Goal: Check status: Check status

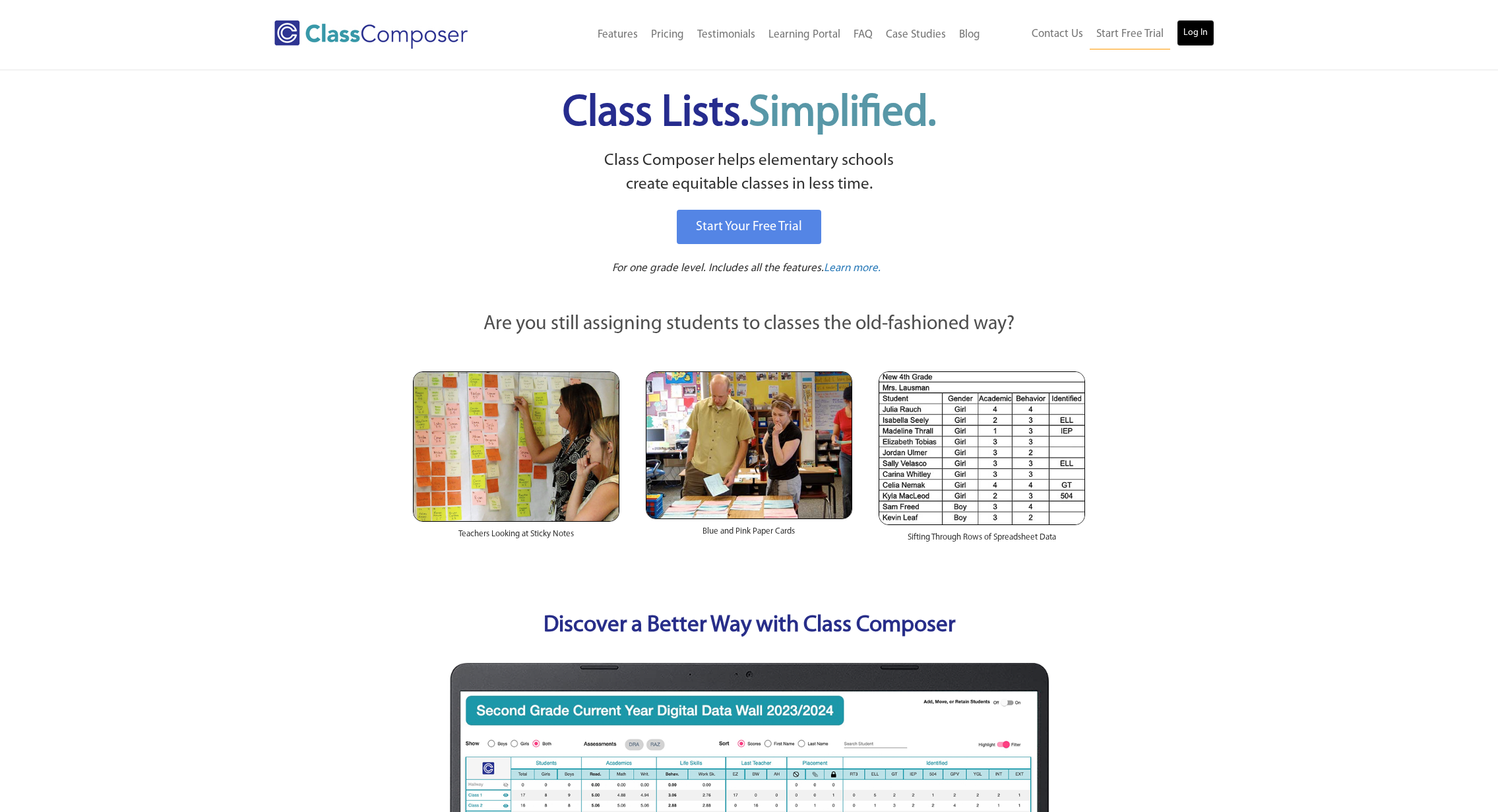
click at [1198, 38] on link "Log In" at bounding box center [1195, 33] width 38 height 26
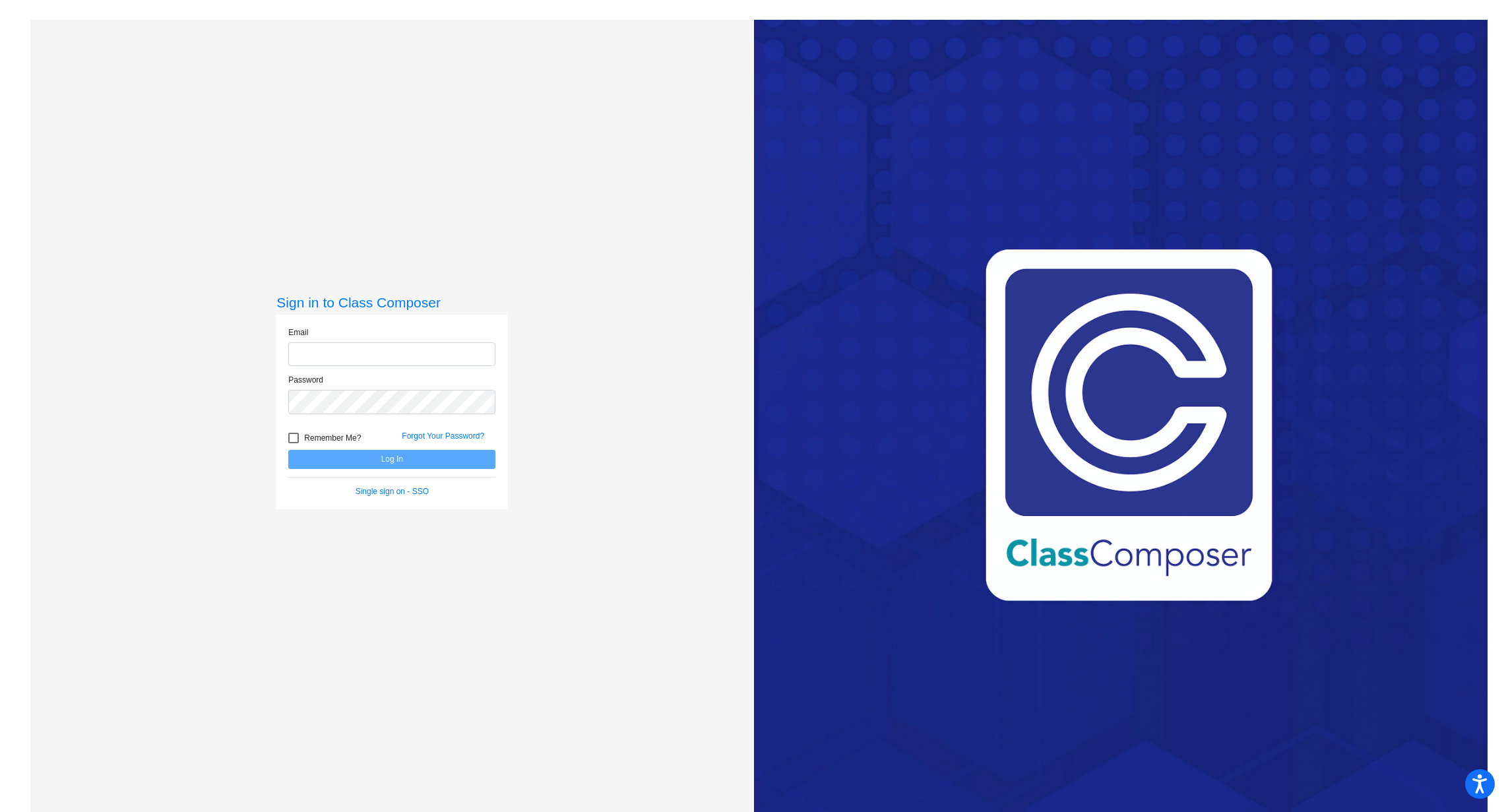
type input "[EMAIL_ADDRESS][DOMAIN_NAME]"
click at [400, 465] on button "Log In" at bounding box center [392, 459] width 207 height 19
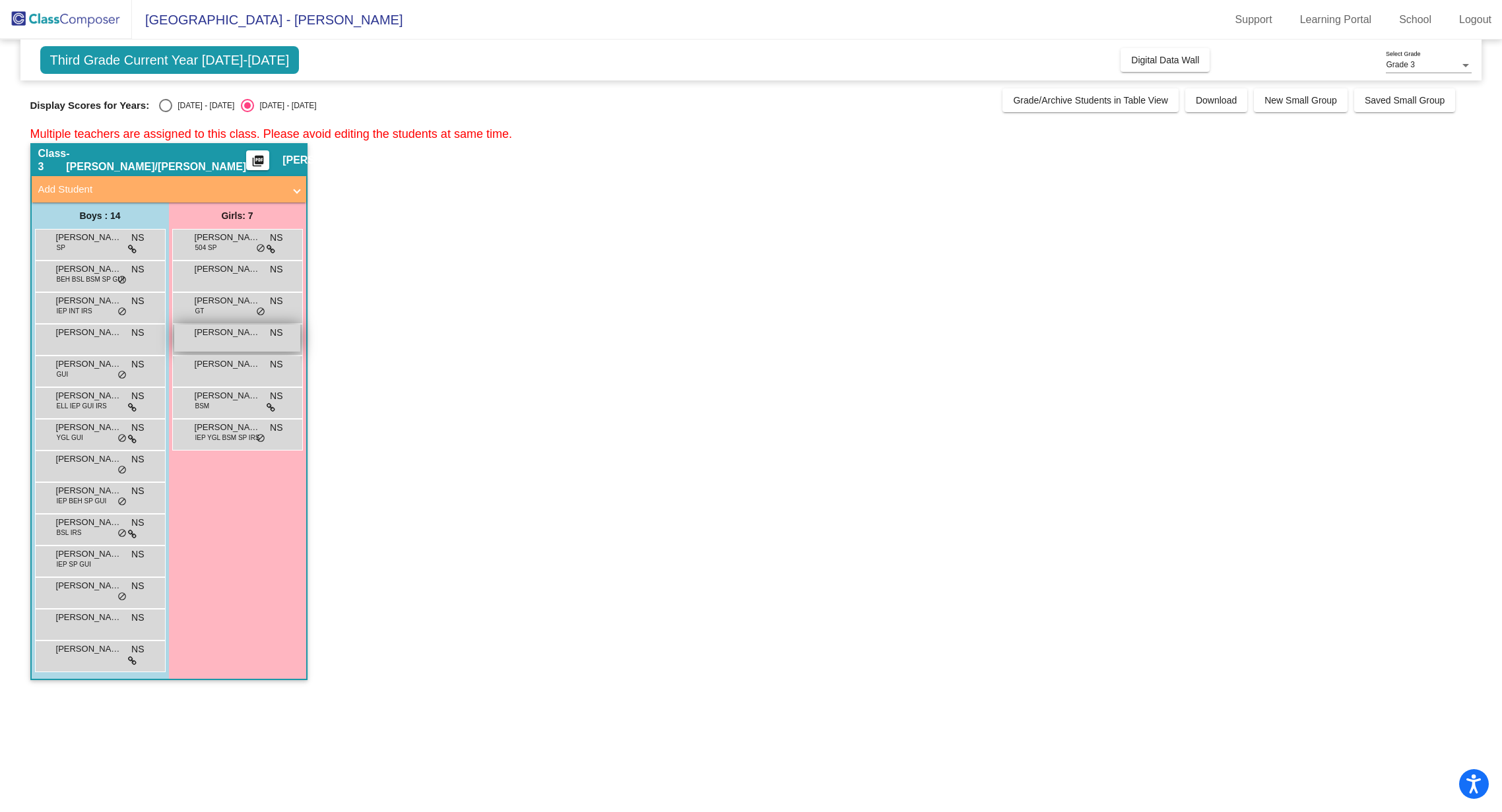
click at [214, 334] on span "[PERSON_NAME]" at bounding box center [227, 332] width 66 height 14
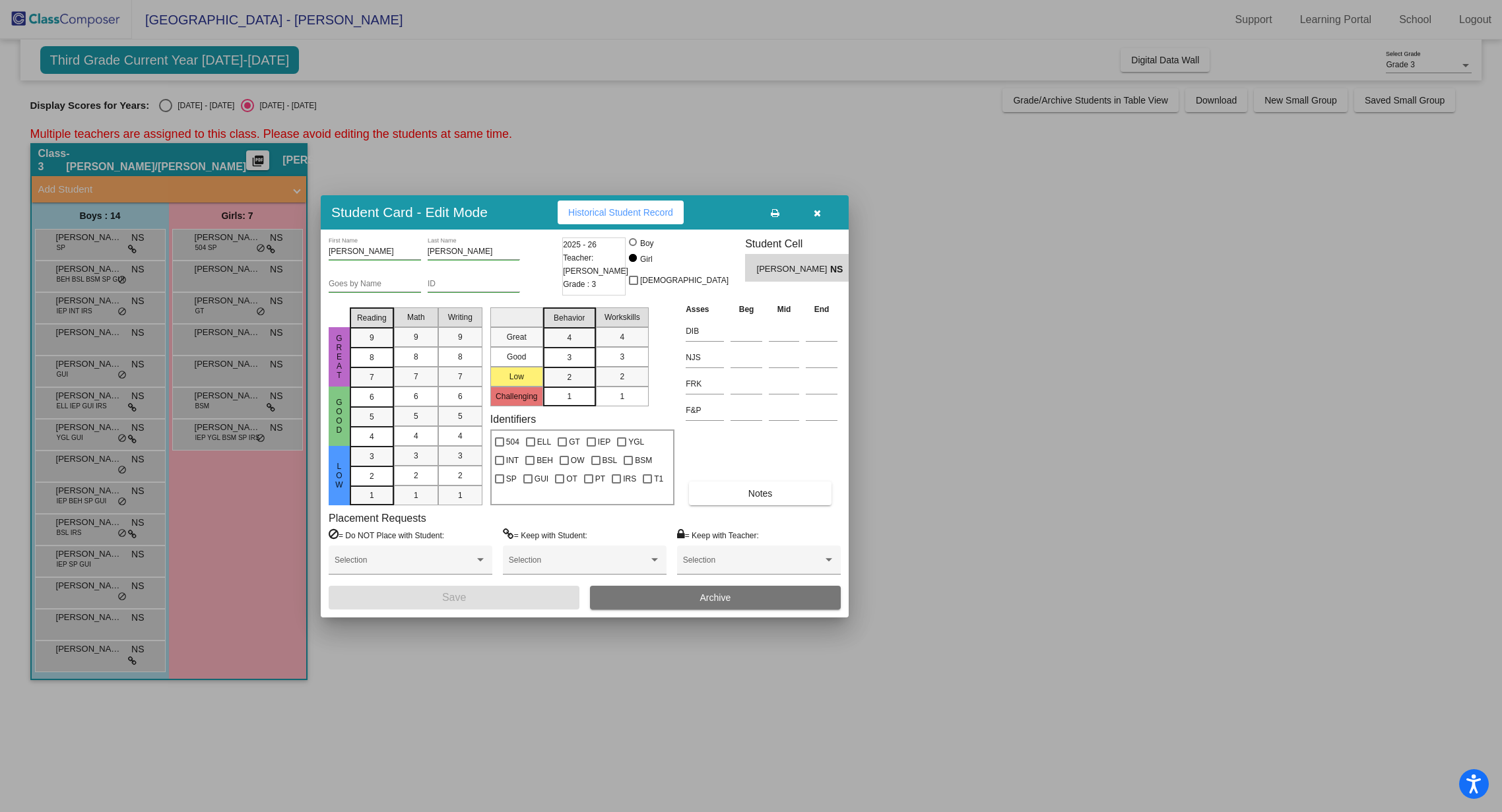
click at [628, 212] on span "Historical Student Record" at bounding box center [620, 212] width 105 height 11
click at [815, 219] on button "button" at bounding box center [817, 212] width 42 height 24
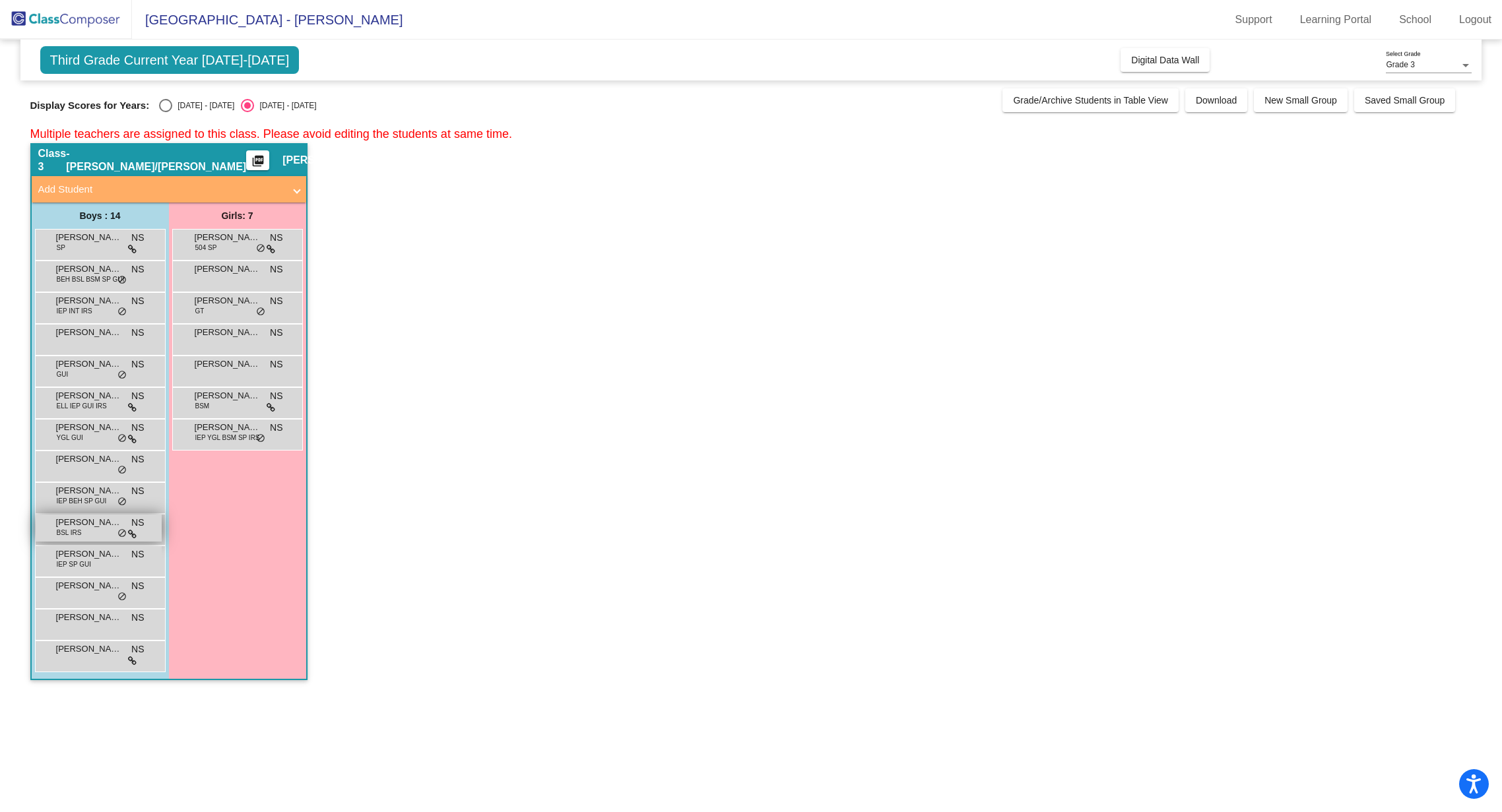
click at [86, 539] on div "[PERSON_NAME] BSL IRS NS lock do_not_disturb_alt" at bounding box center [98, 528] width 126 height 27
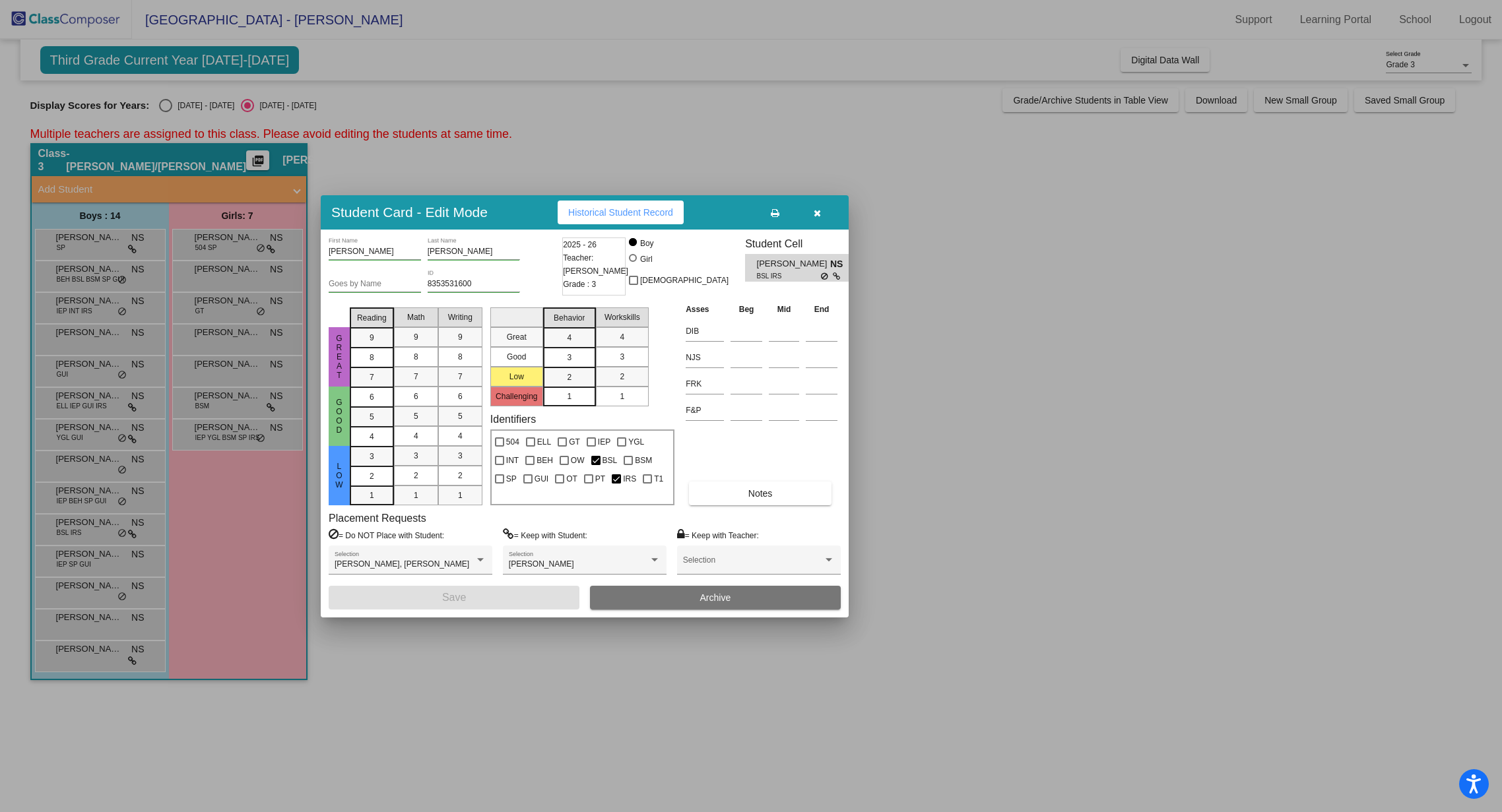
click at [822, 211] on button "button" at bounding box center [817, 212] width 42 height 24
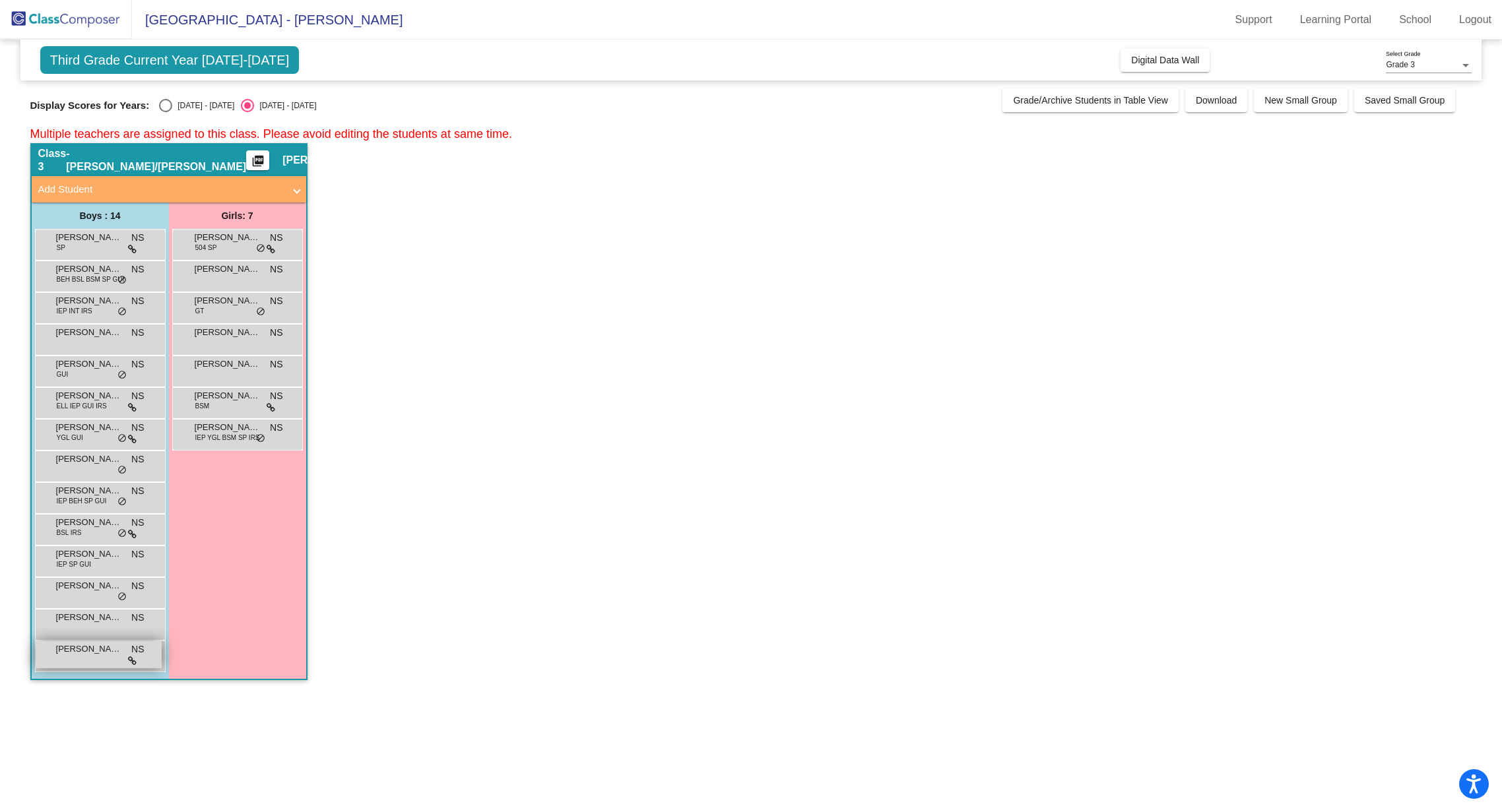
click at [78, 665] on div "[PERSON_NAME] NS lock do_not_disturb_alt" at bounding box center [98, 655] width 126 height 27
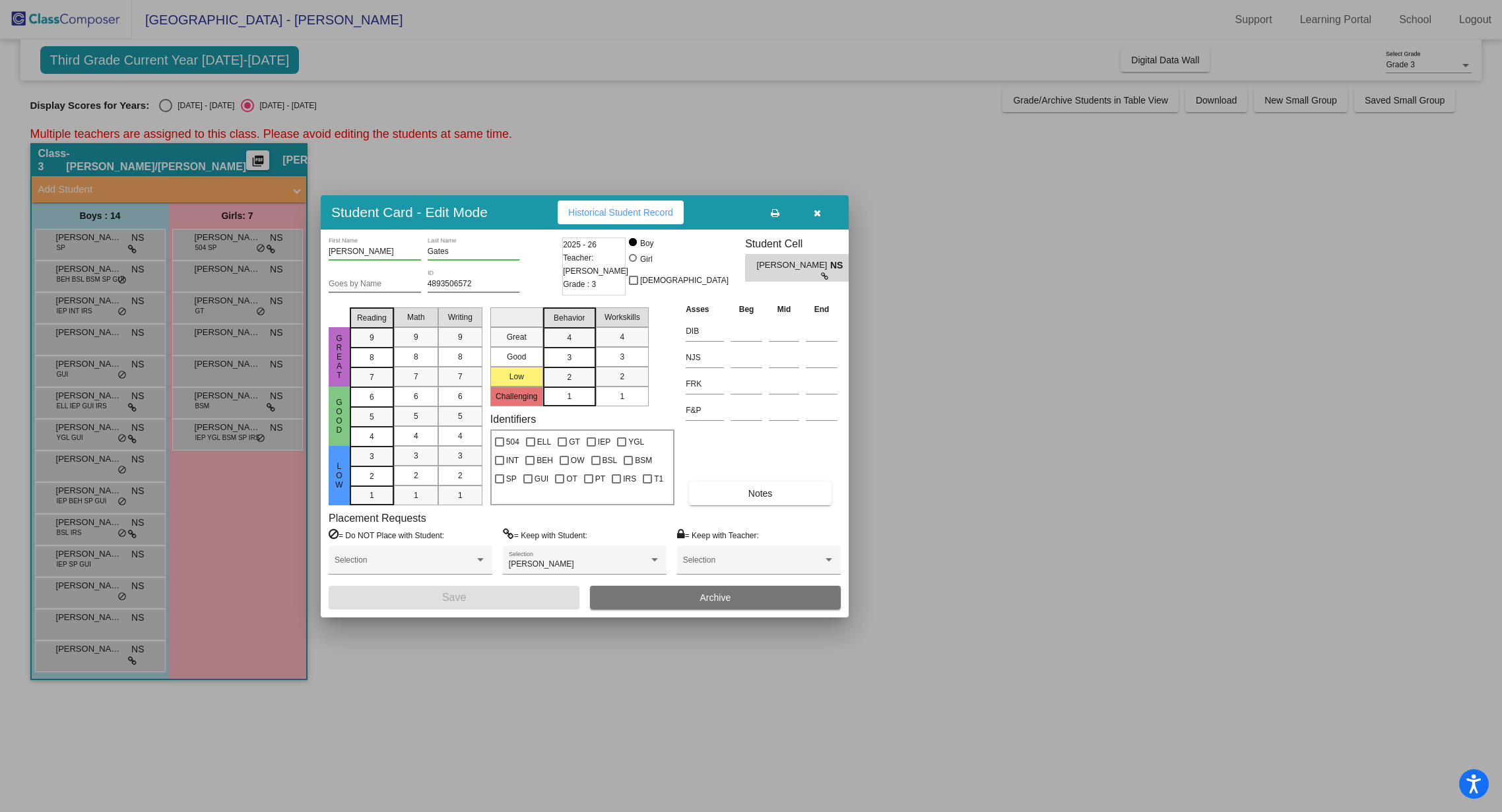
click at [825, 217] on button "button" at bounding box center [817, 212] width 42 height 24
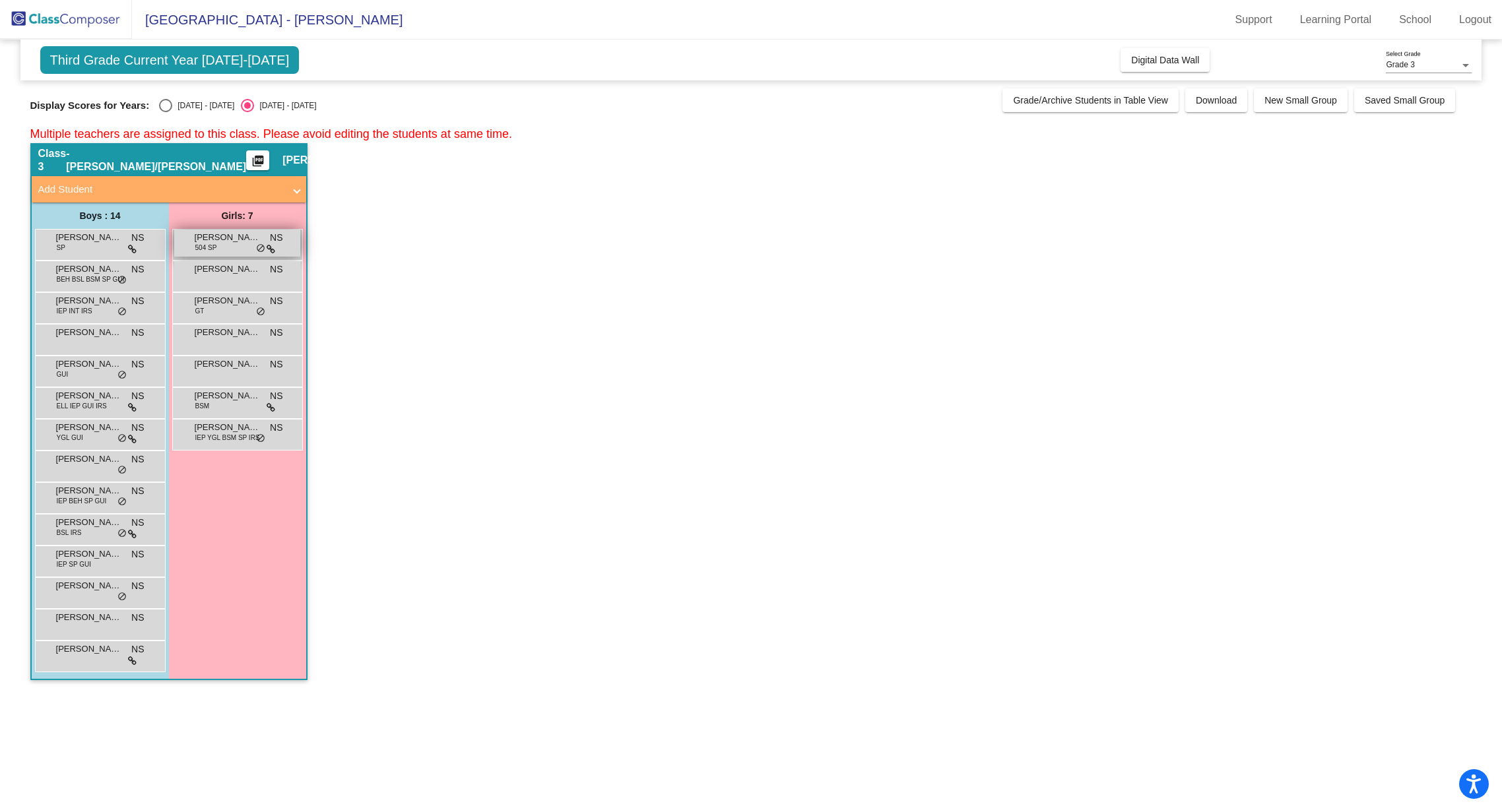
click at [217, 250] on div "[PERSON_NAME] 504 SP NS lock do_not_disturb_alt" at bounding box center [237, 243] width 126 height 27
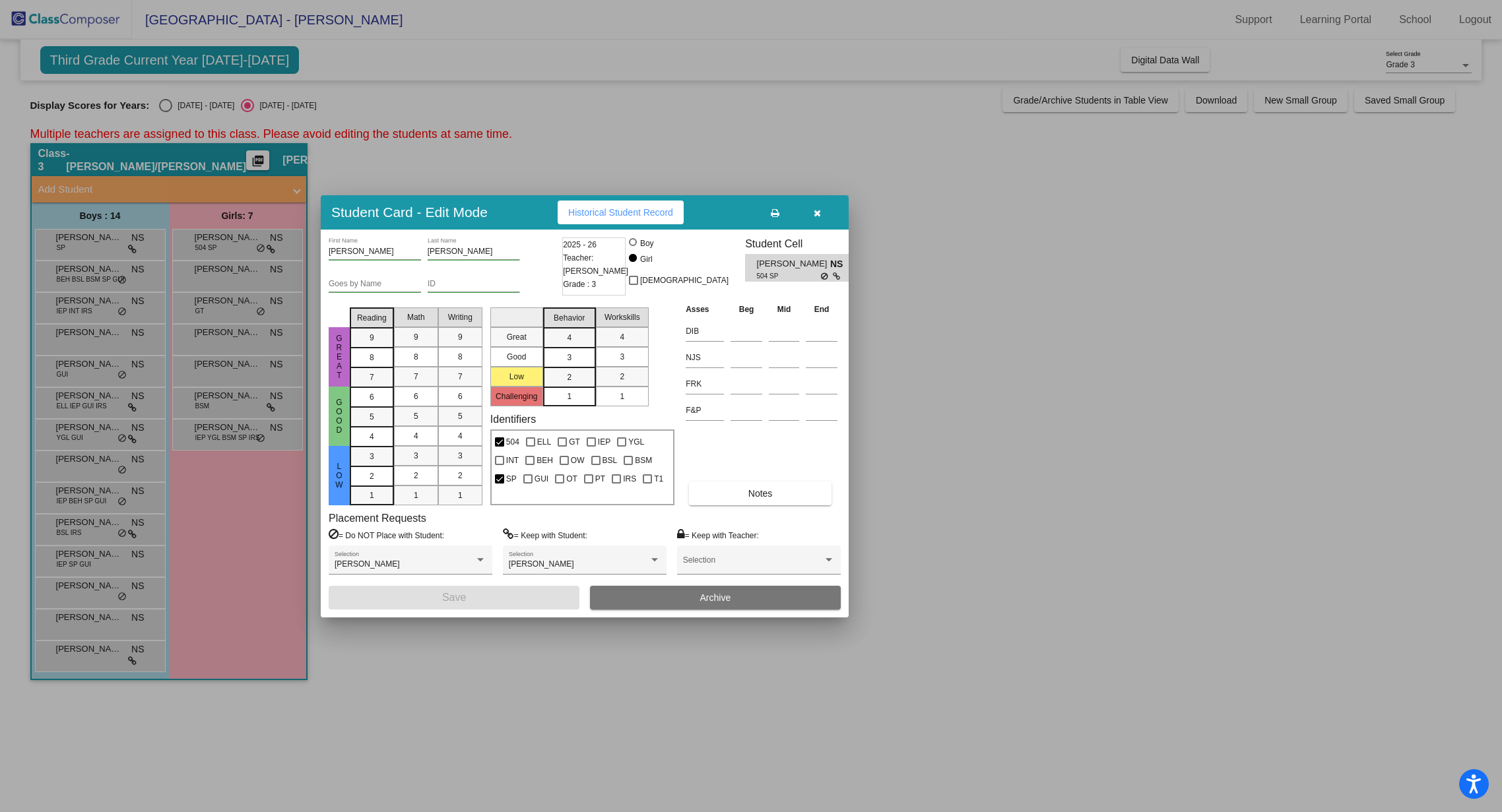
click at [812, 212] on button "button" at bounding box center [817, 212] width 42 height 24
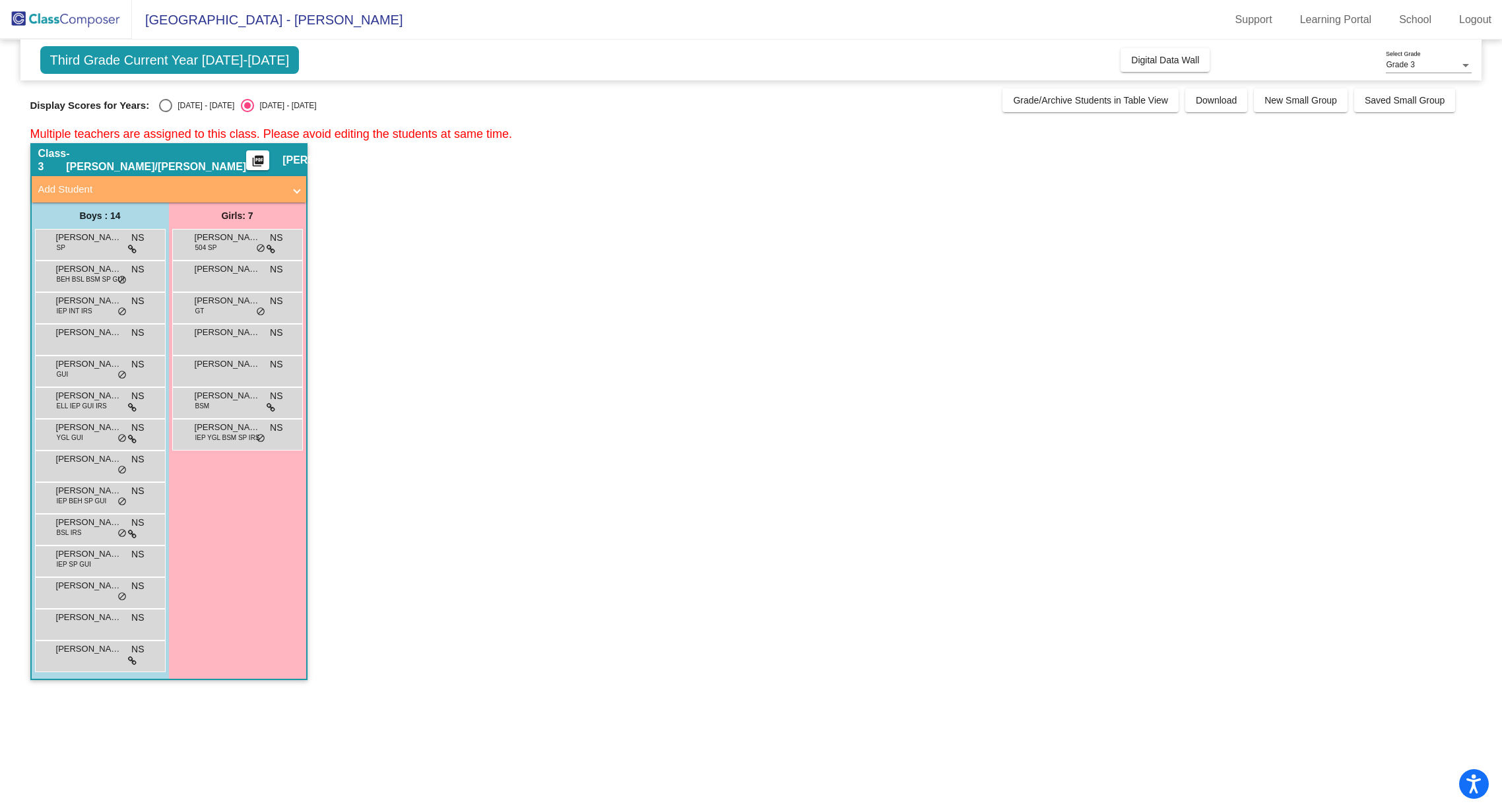
click at [236, 417] on div "[PERSON_NAME] BSM NS lock do_not_disturb_alt" at bounding box center [237, 403] width 130 height 31
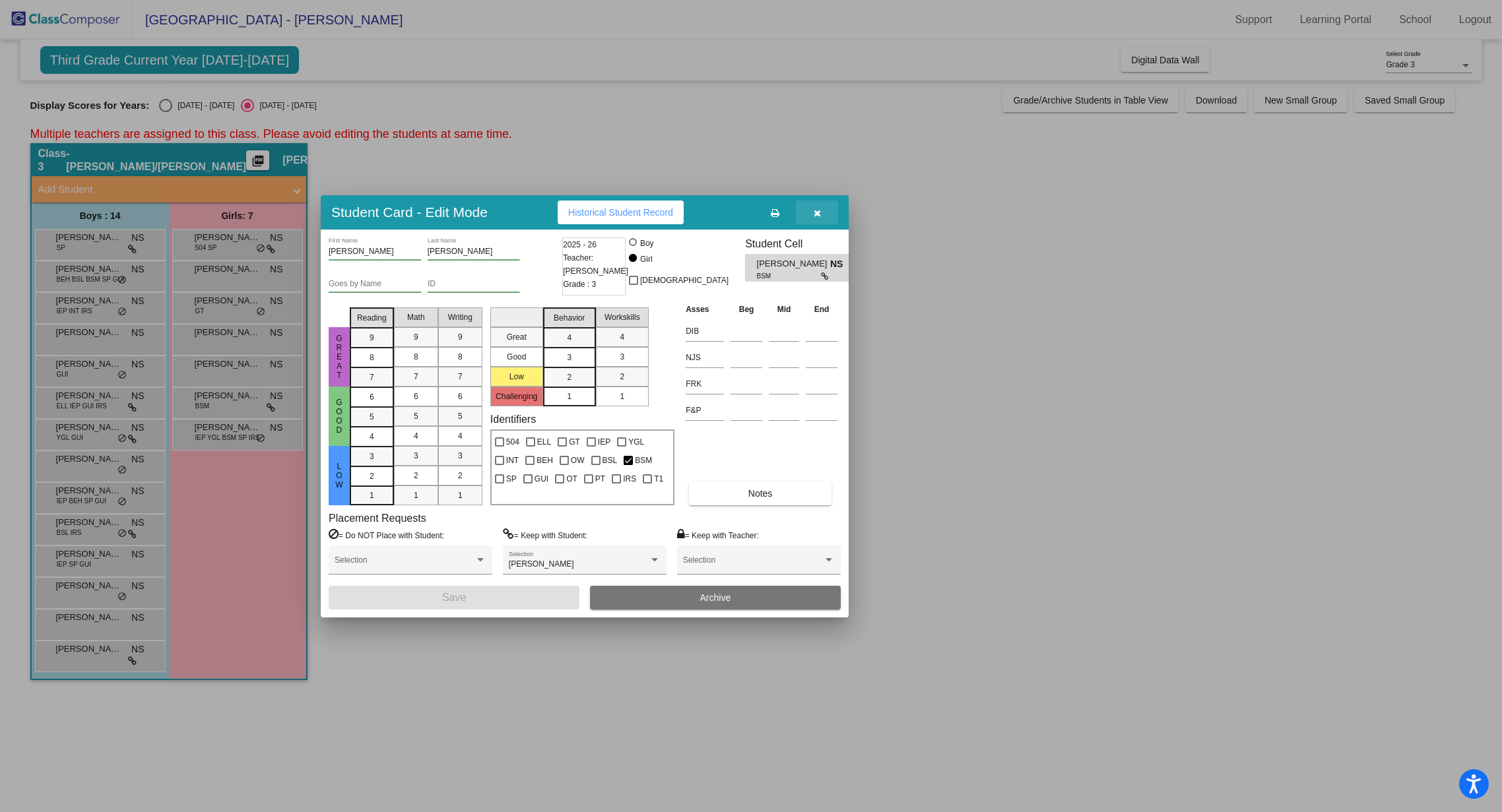
click at [816, 216] on icon "button" at bounding box center [817, 213] width 7 height 9
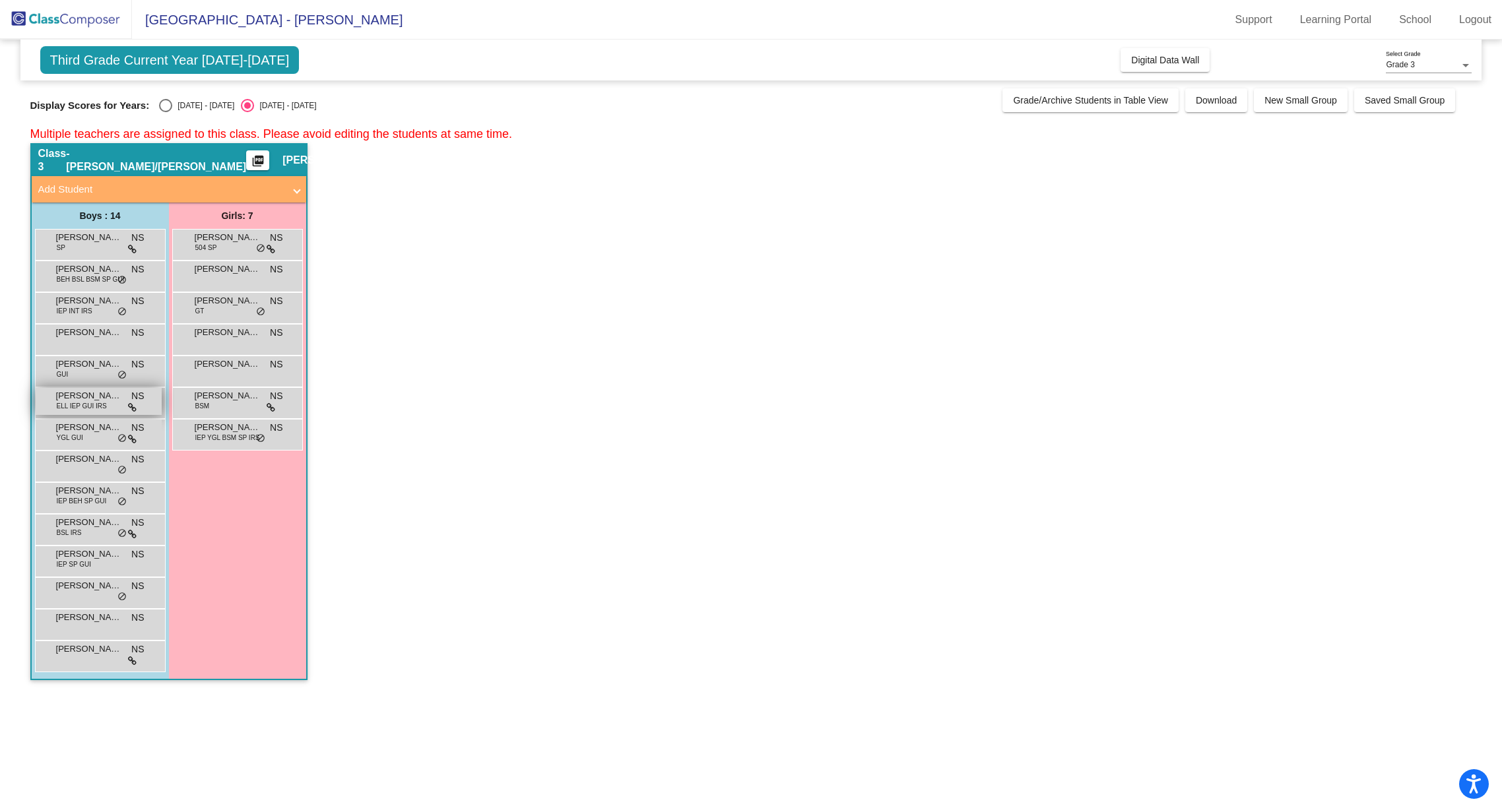
click at [110, 412] on div "[PERSON_NAME] ELL IEP GUI IRS NS lock do_not_disturb_alt" at bounding box center [98, 401] width 126 height 27
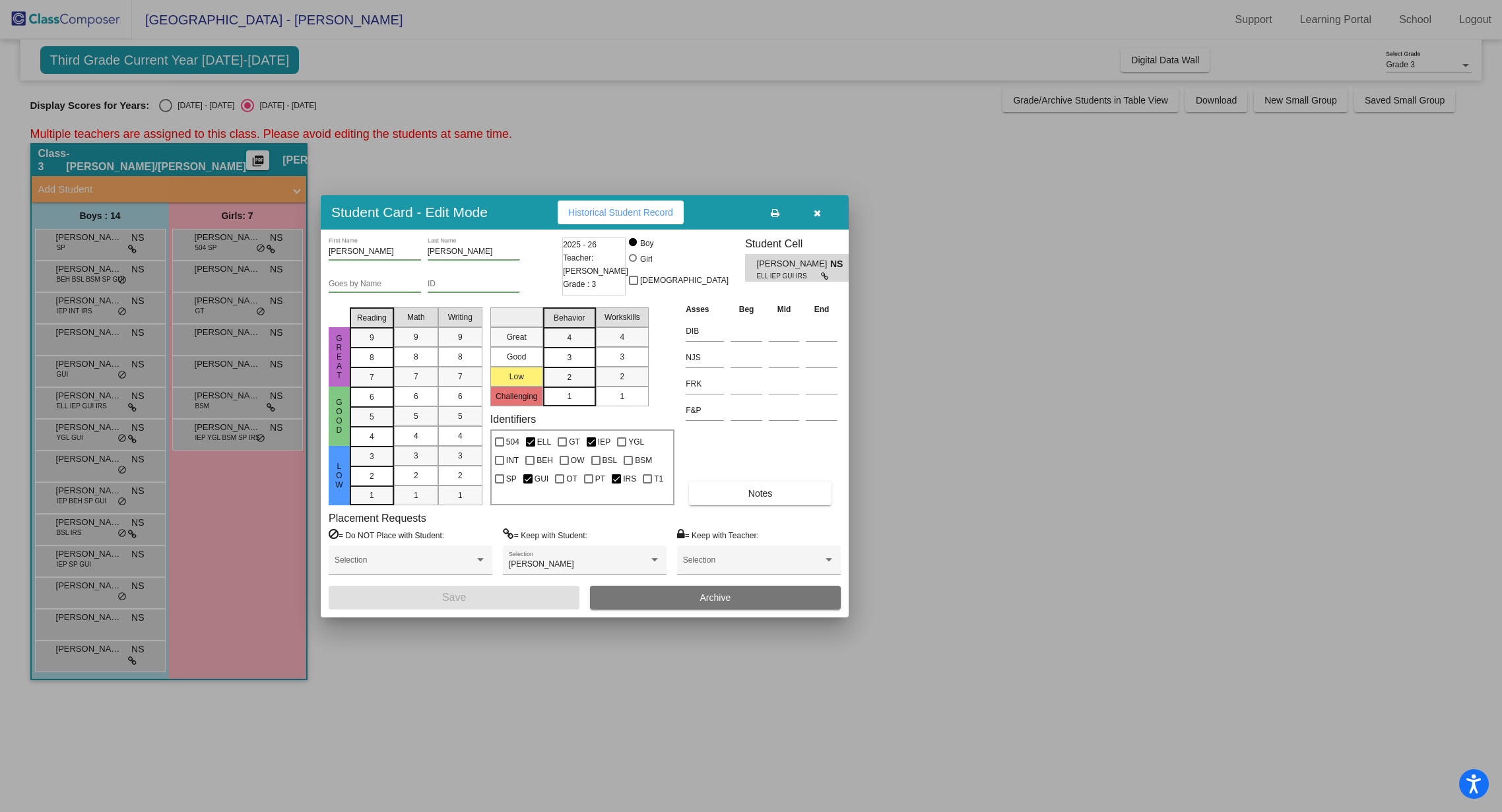
click at [822, 217] on button "button" at bounding box center [817, 212] width 42 height 24
